Goal: Task Accomplishment & Management: Use online tool/utility

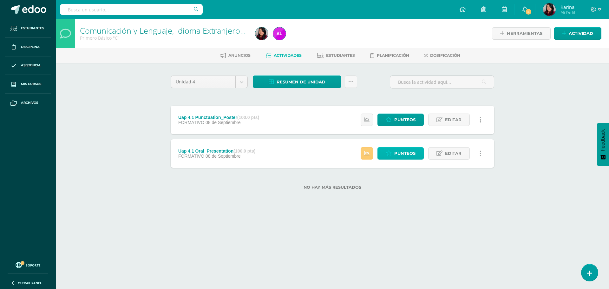
click at [411, 155] on span "Punteos" at bounding box center [404, 153] width 21 height 12
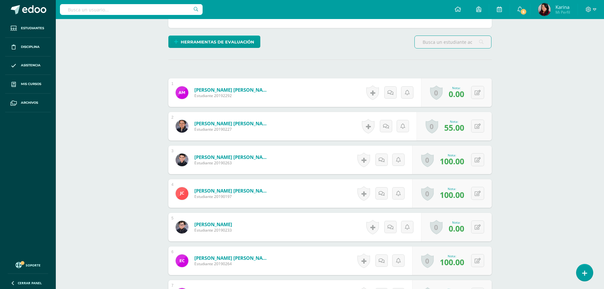
scroll to position [191, 0]
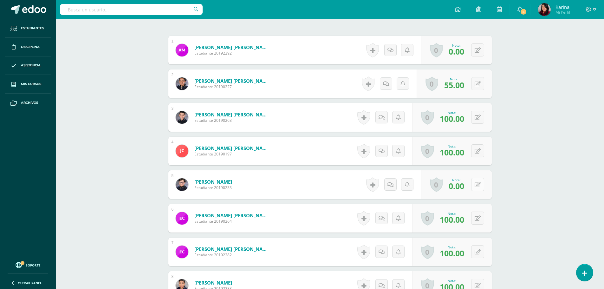
click at [478, 182] on button at bounding box center [477, 184] width 13 height 13
type input "50"
drag, startPoint x: 543, startPoint y: 177, endPoint x: 526, endPoint y: 169, distance: 17.7
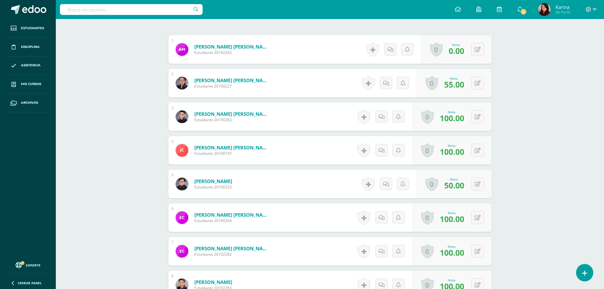
scroll to position [192, 0]
